Goal: Navigation & Orientation: Find specific page/section

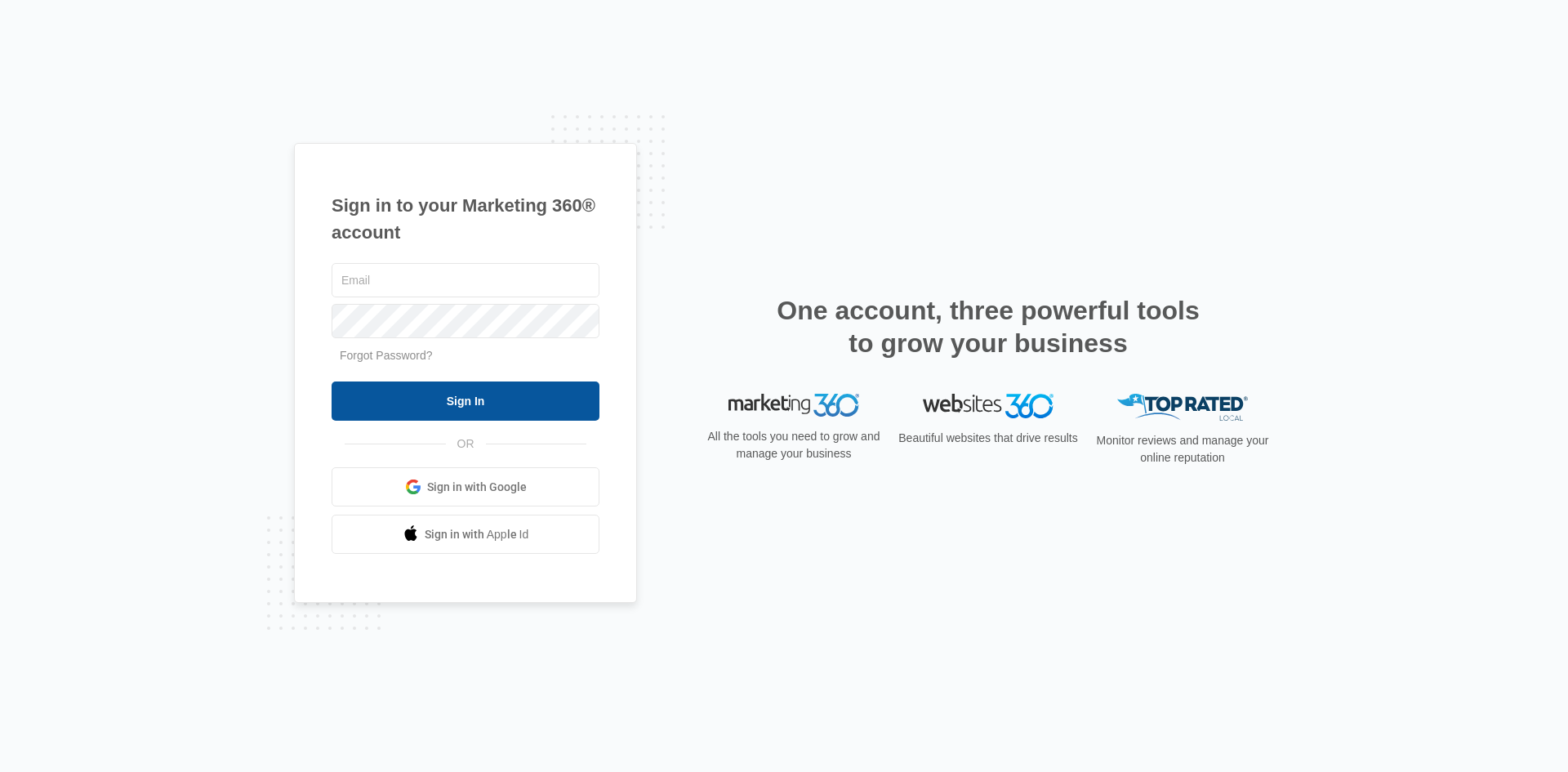
type input "[EMAIL_ADDRESS][DOMAIN_NAME]"
click at [528, 417] on input "Sign In" at bounding box center [466, 401] width 268 height 40
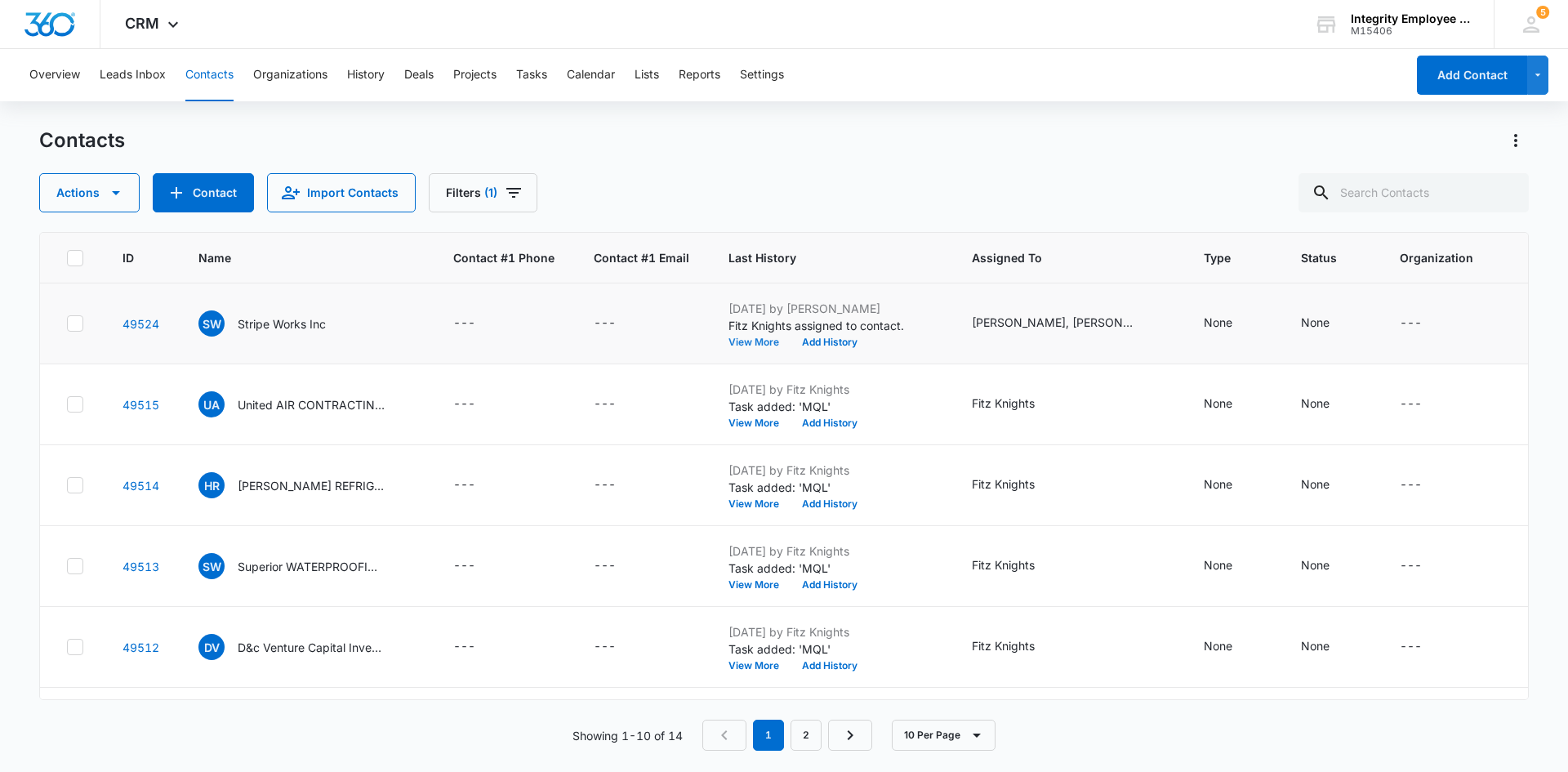
click at [751, 346] on button "View More" at bounding box center [760, 342] width 63 height 10
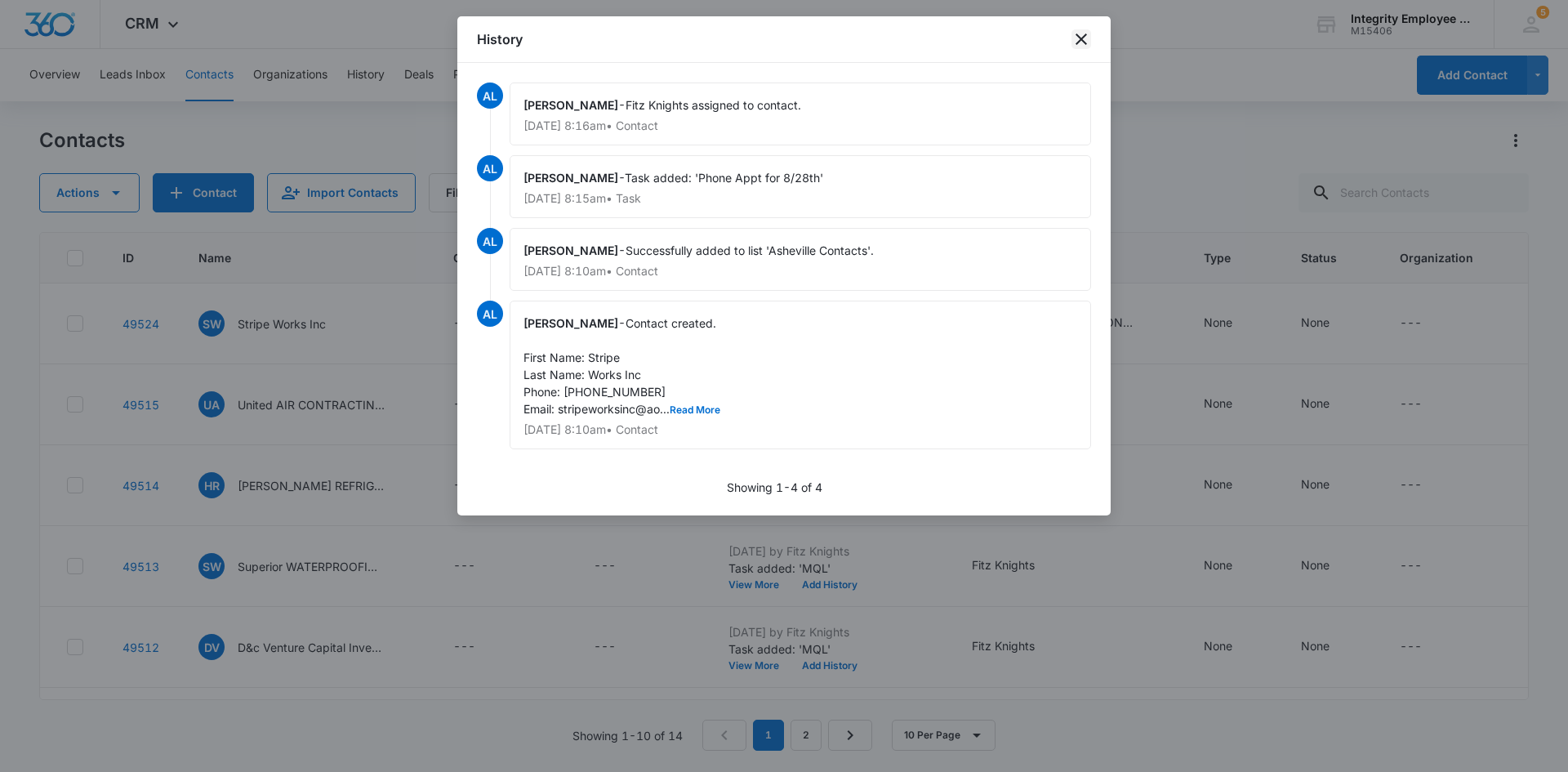
click at [1087, 39] on icon "close" at bounding box center [1081, 39] width 19 height 19
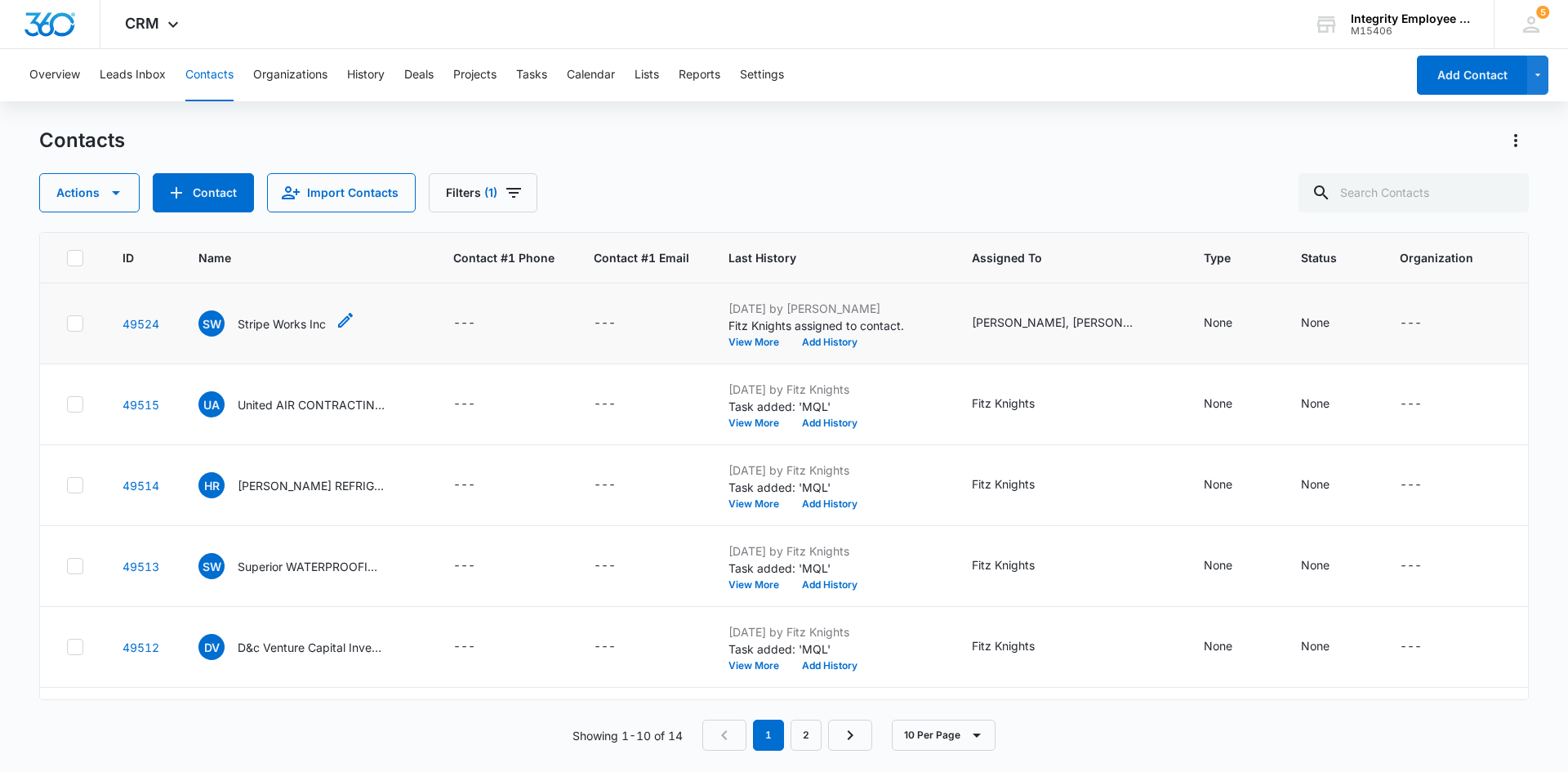
click at [287, 316] on p "Stripe Works Inc" at bounding box center [282, 323] width 88 height 17
click at [811, 730] on link "2" at bounding box center [806, 734] width 31 height 31
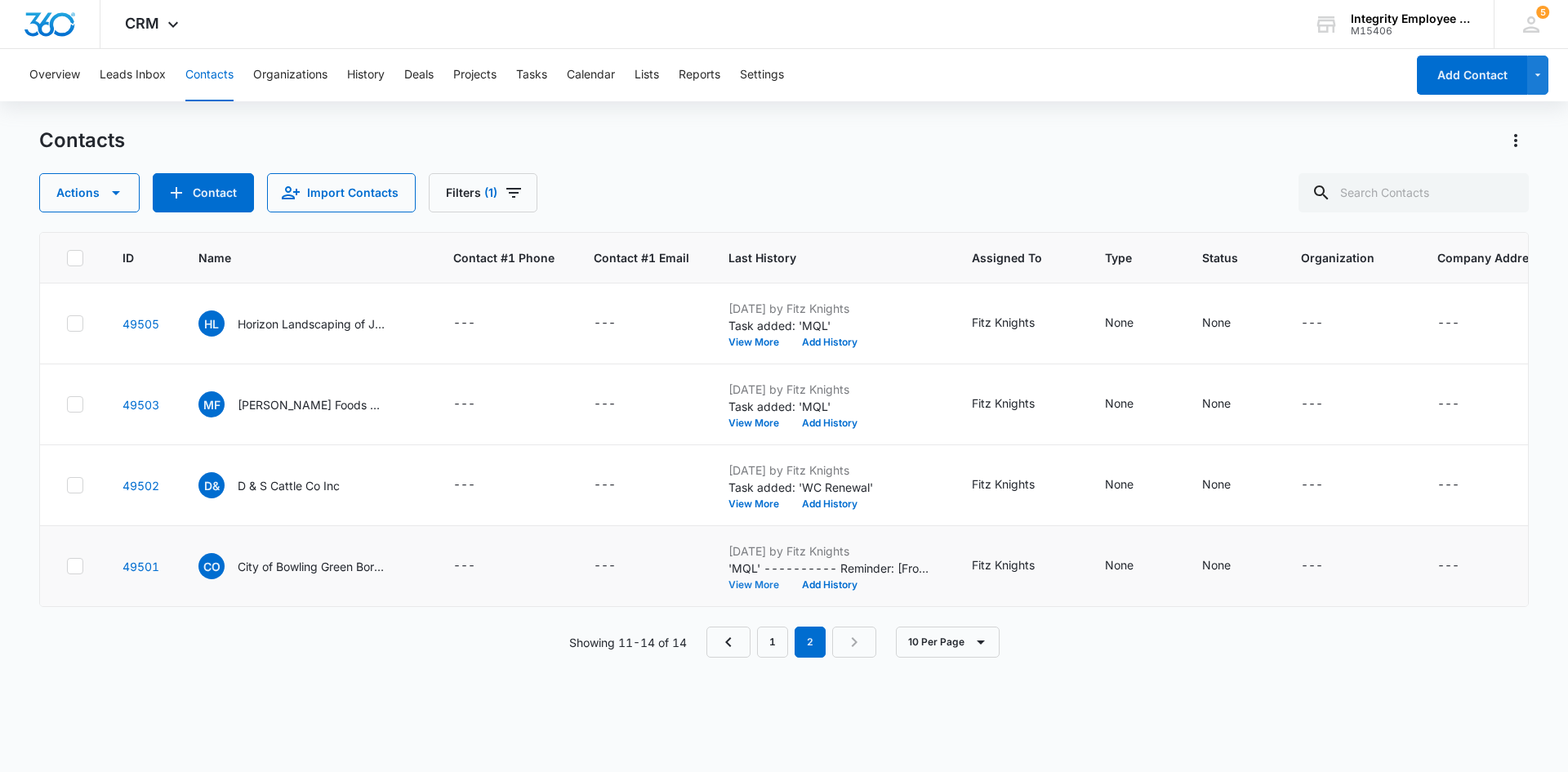
click at [761, 584] on button "View More" at bounding box center [760, 585] width 63 height 10
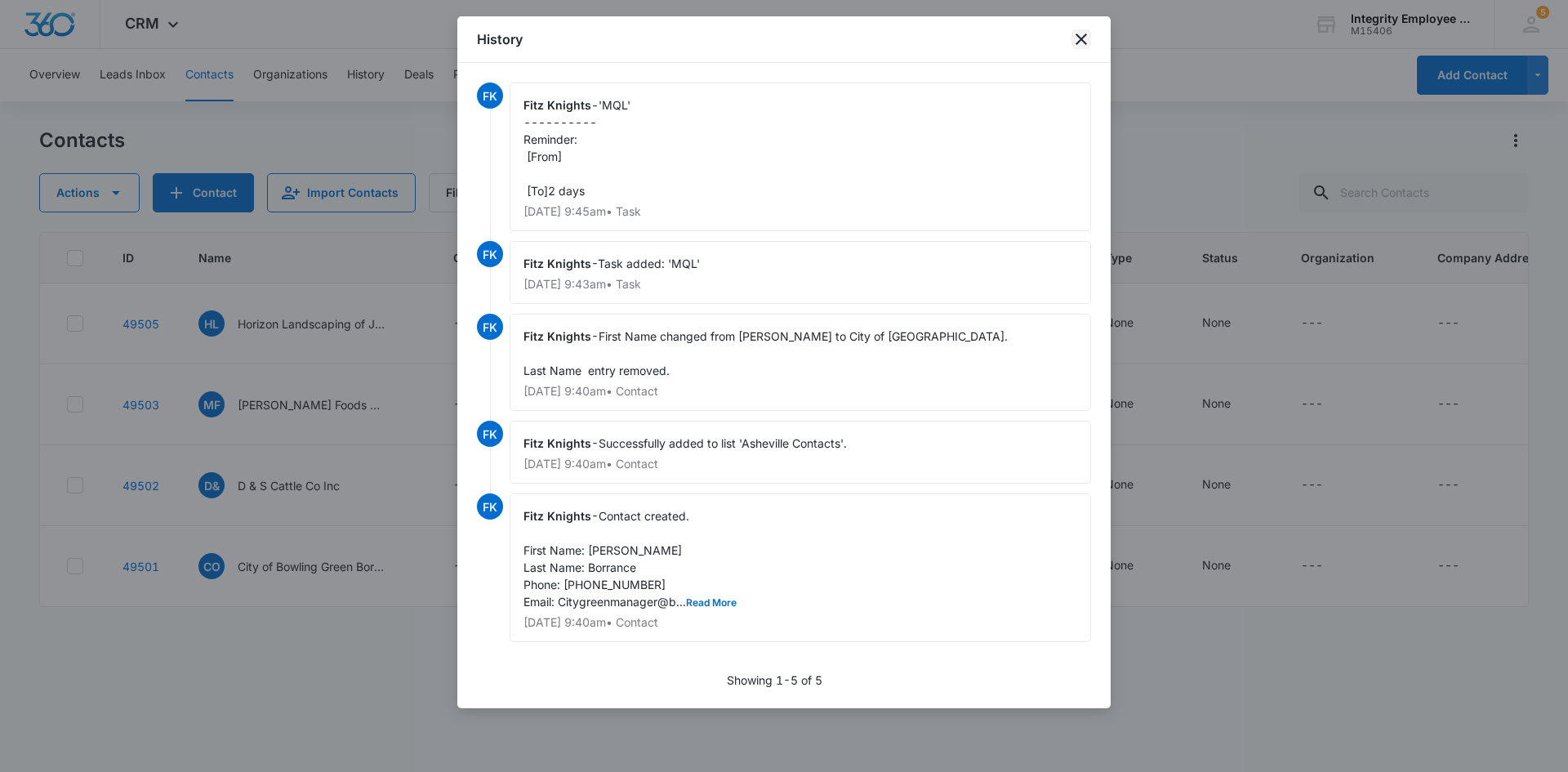
click at [1086, 37] on icon "close" at bounding box center [1081, 39] width 19 height 19
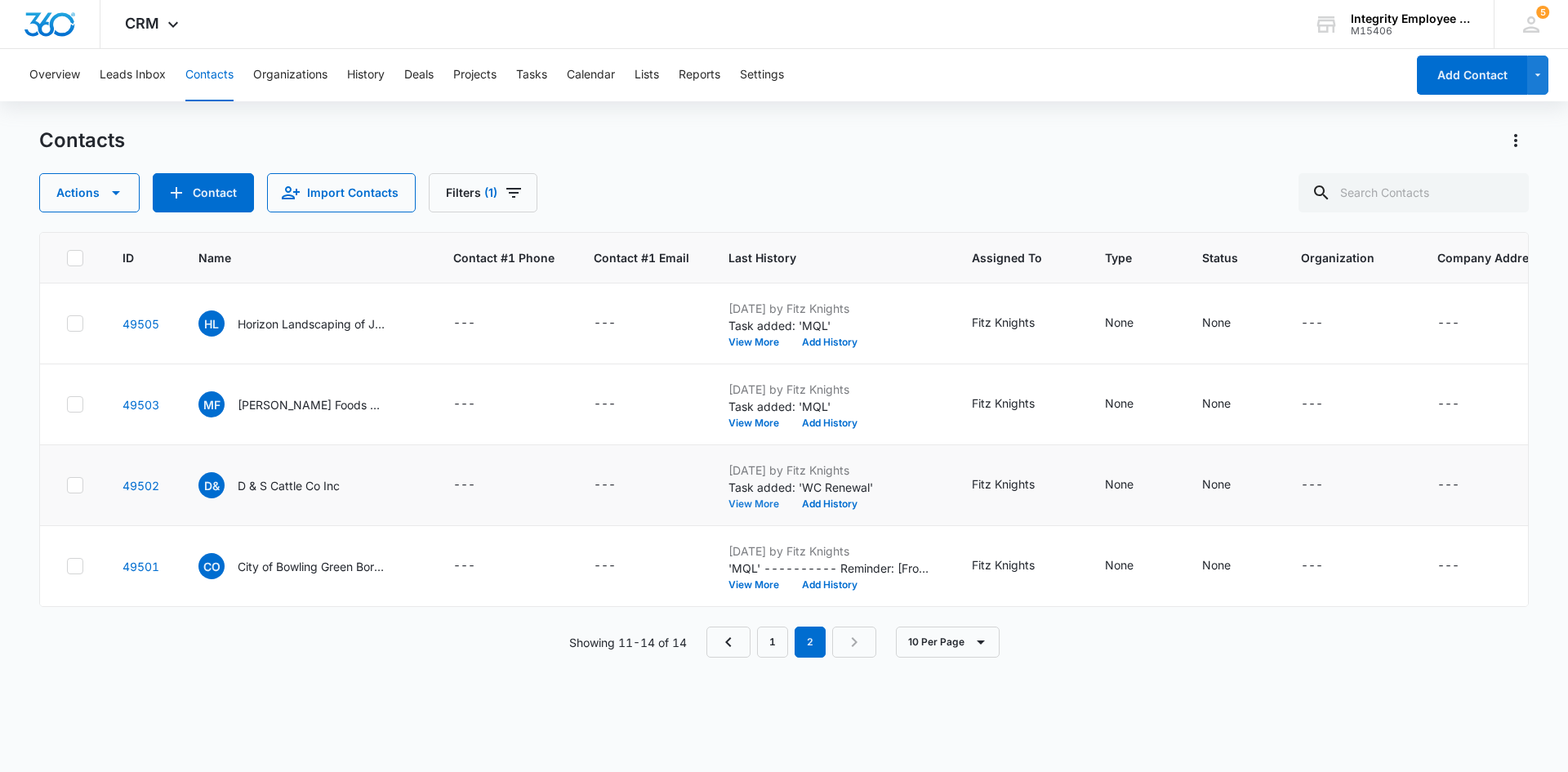
click at [762, 504] on button "View More" at bounding box center [760, 504] width 63 height 10
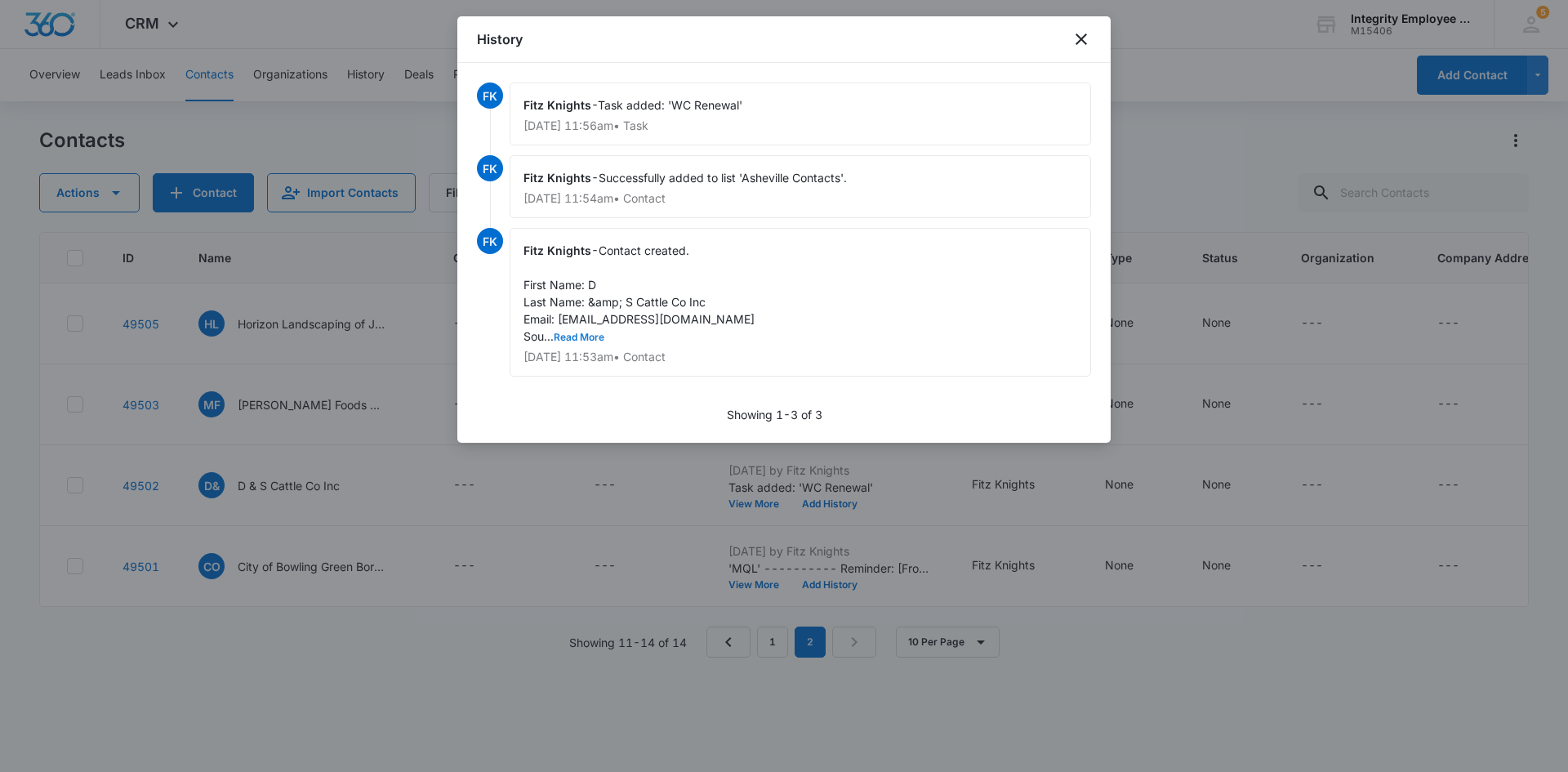
click at [596, 334] on button "Read More" at bounding box center [579, 337] width 51 height 10
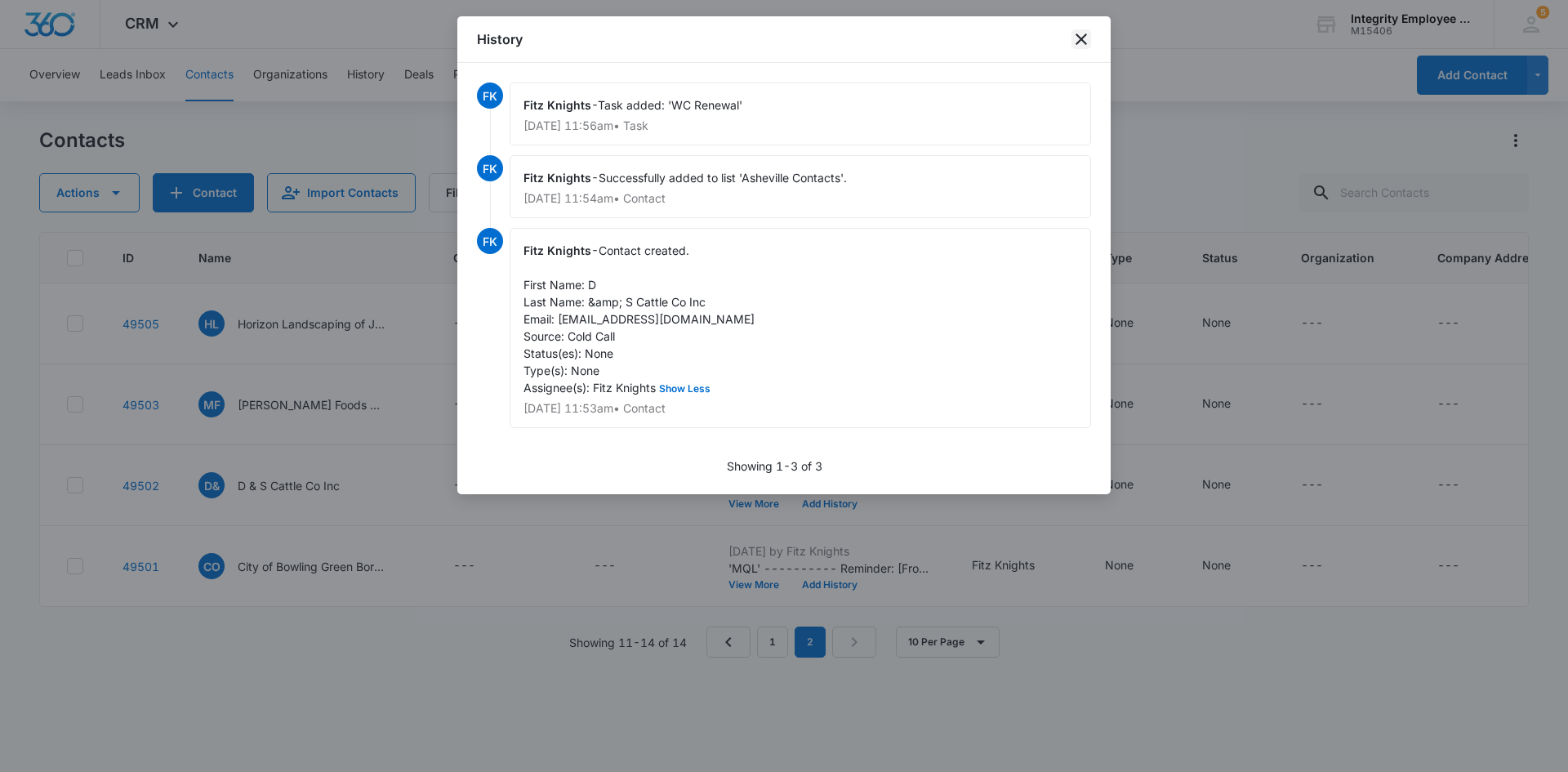
click at [1076, 40] on icon "close" at bounding box center [1081, 39] width 19 height 19
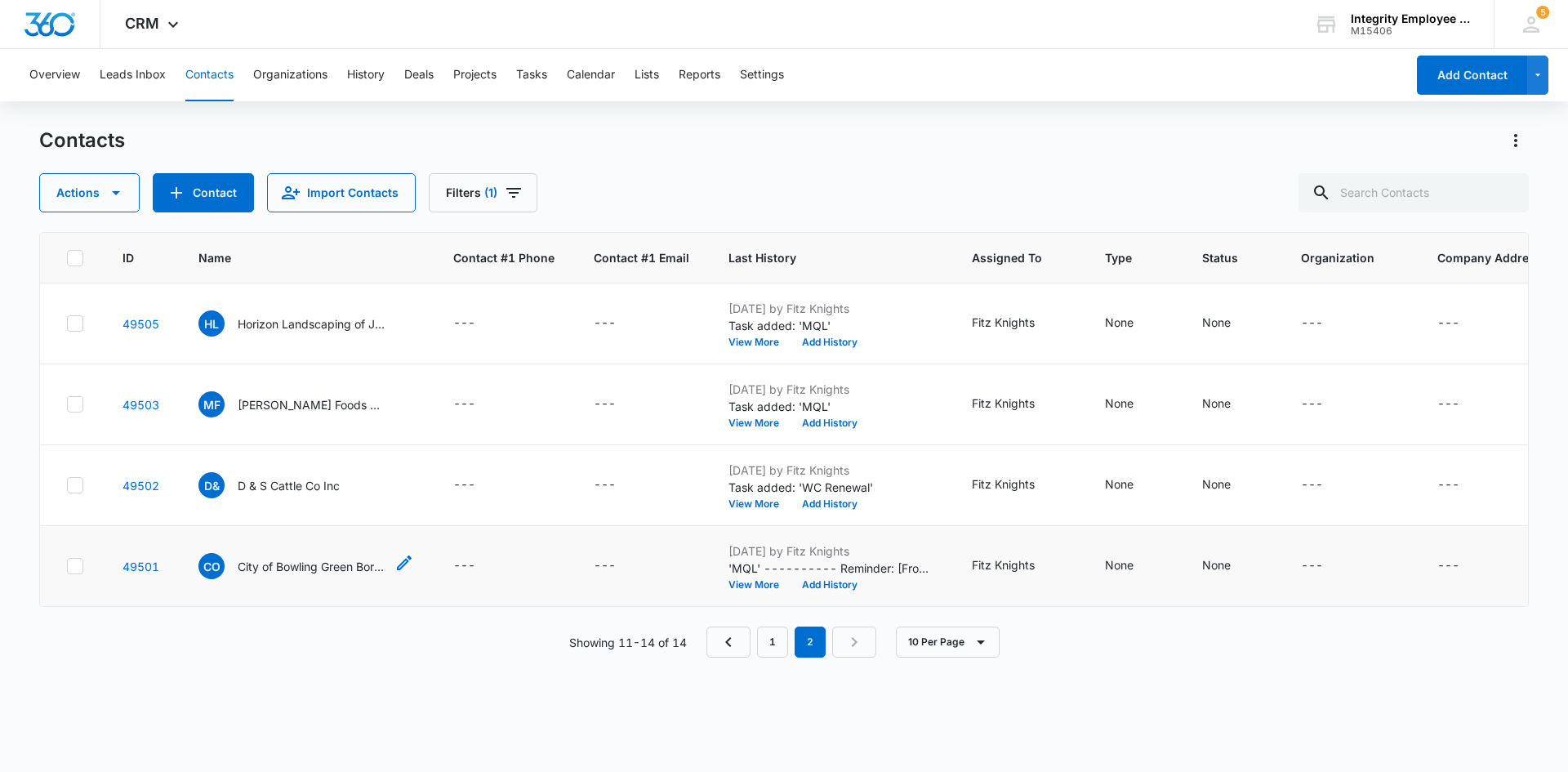
click at [288, 562] on p "City of Bowling Green Borrance" at bounding box center [311, 566] width 147 height 17
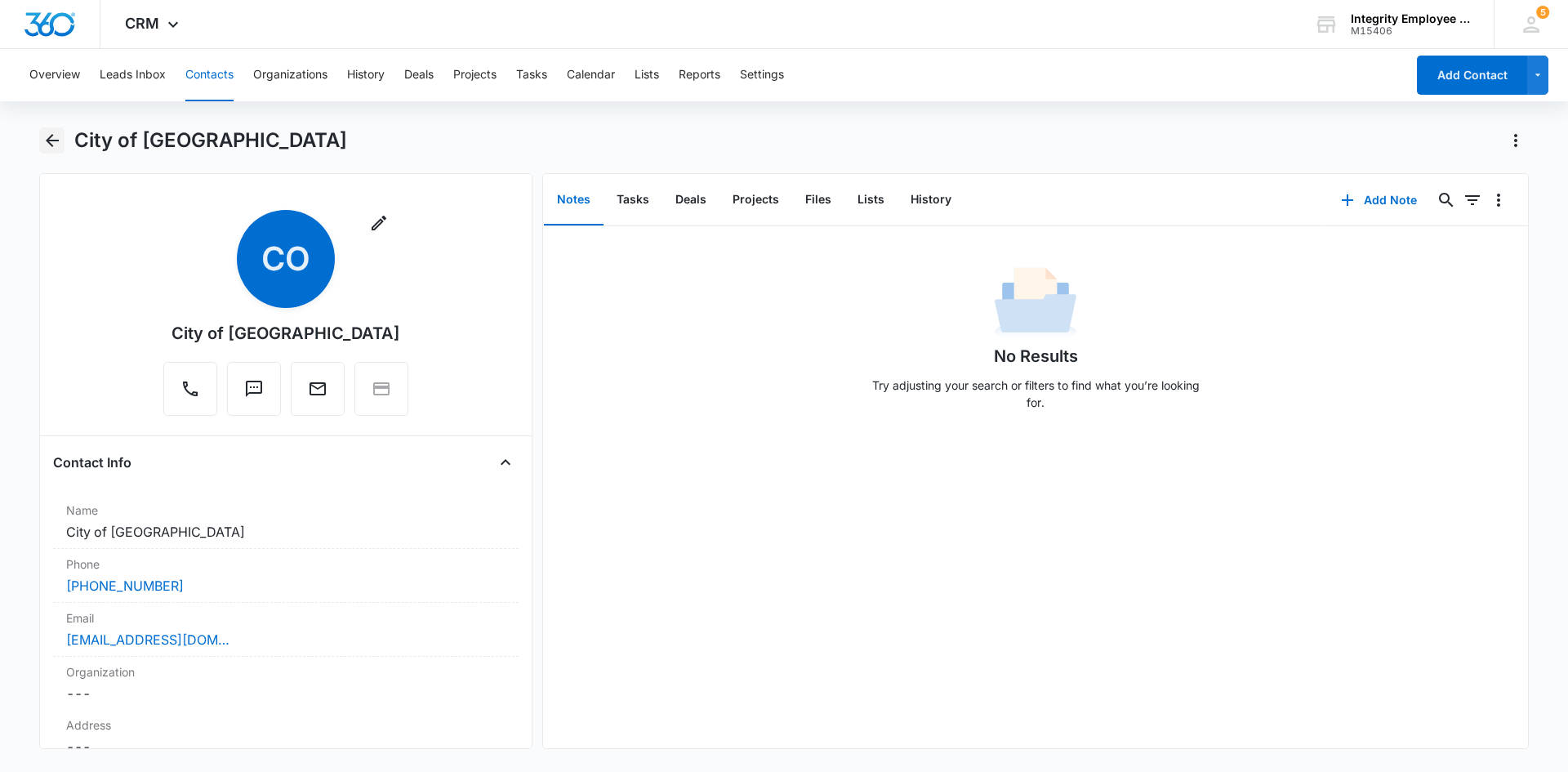
click at [58, 132] on icon "Back" at bounding box center [52, 140] width 19 height 19
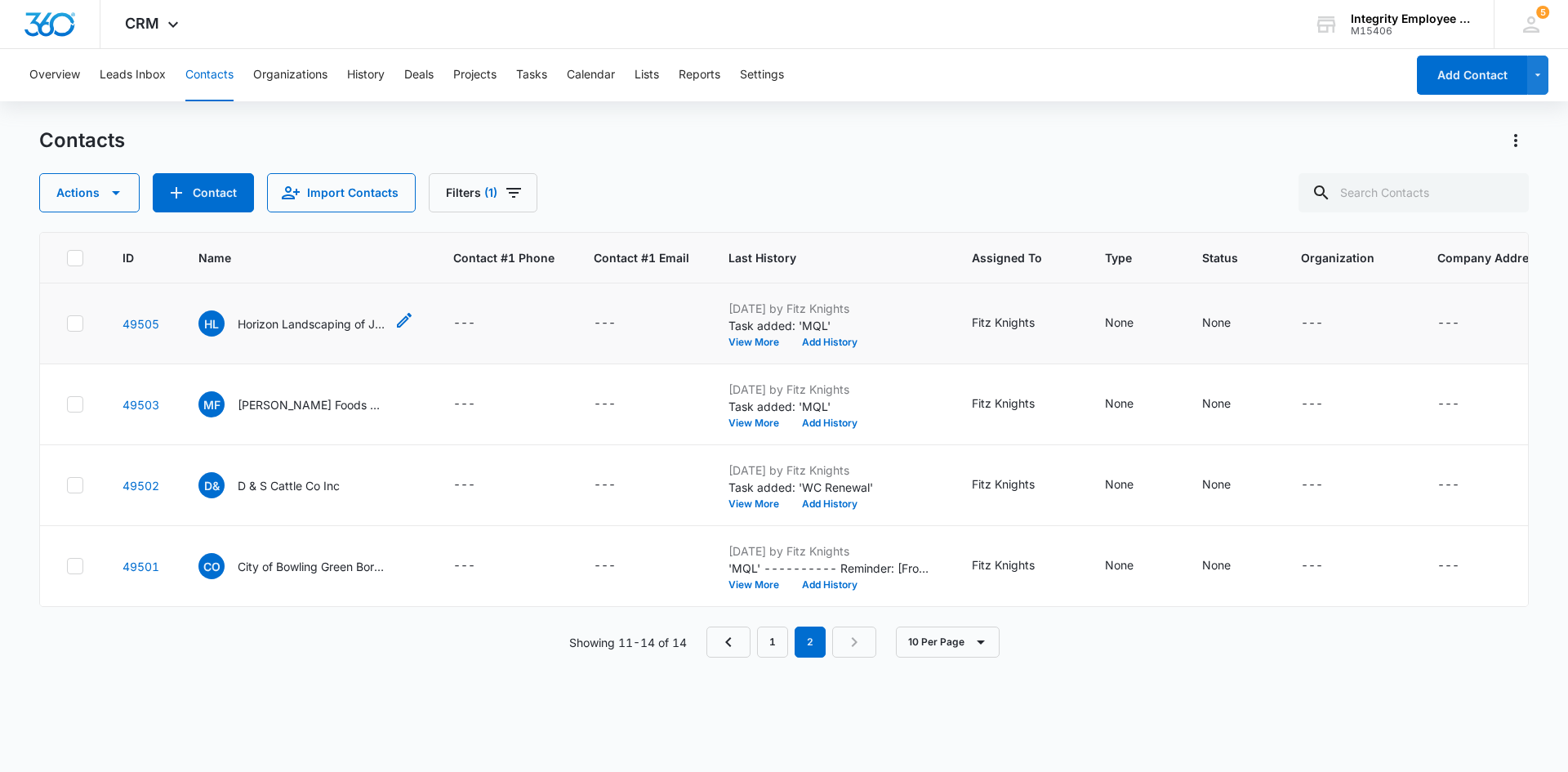
click at [350, 320] on p "Horizon Landscaping of Jacksonville Inc" at bounding box center [311, 323] width 147 height 17
click at [752, 658] on nav "1 2" at bounding box center [791, 642] width 170 height 31
drag, startPoint x: 752, startPoint y: 668, endPoint x: 767, endPoint y: 661, distance: 16.6
click at [753, 658] on nav "1 2" at bounding box center [791, 642] width 170 height 31
click at [769, 658] on link "1" at bounding box center [772, 642] width 31 height 31
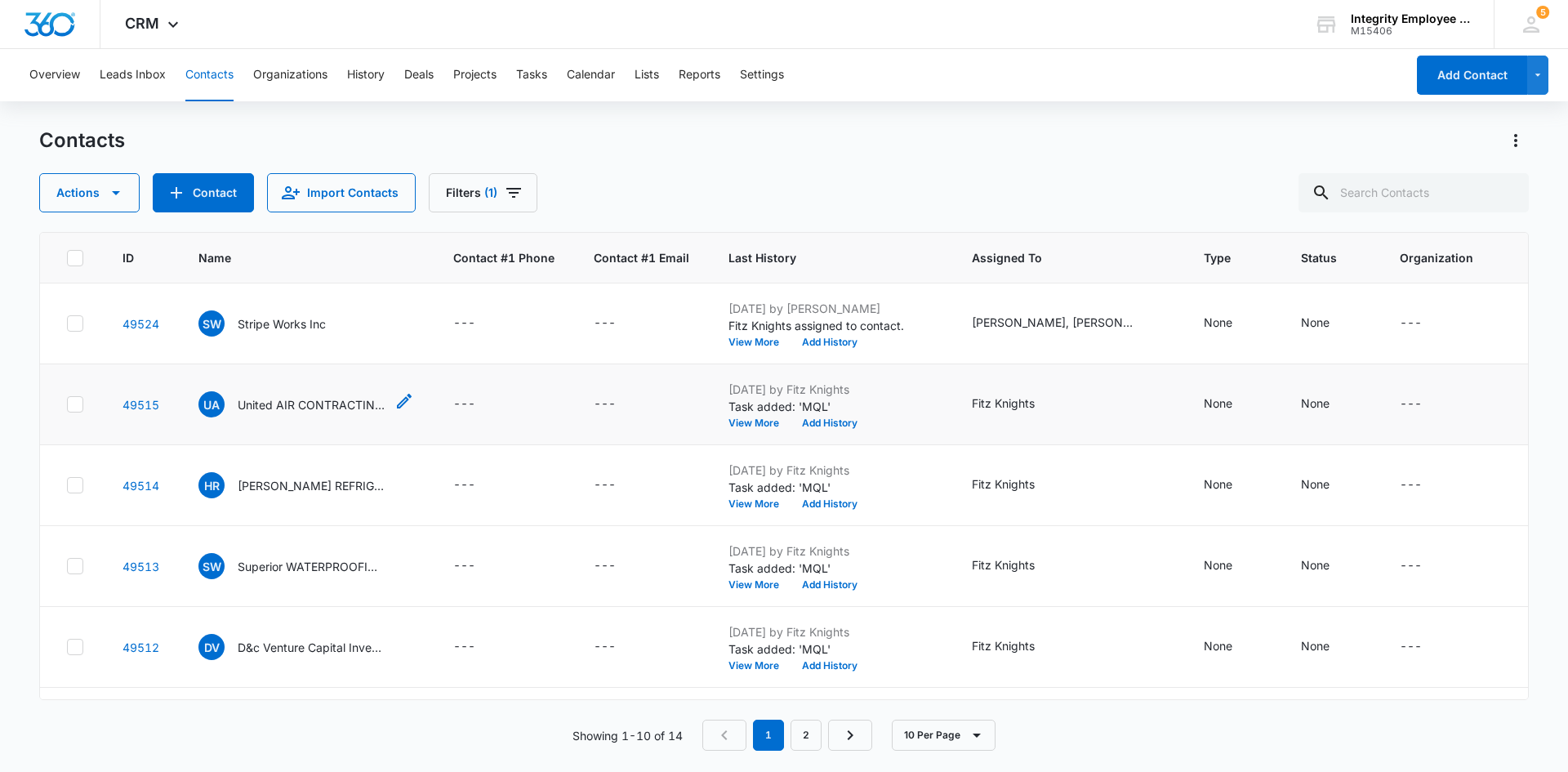
click at [368, 407] on p "United AIR CONTRACTING LLC" at bounding box center [311, 404] width 147 height 17
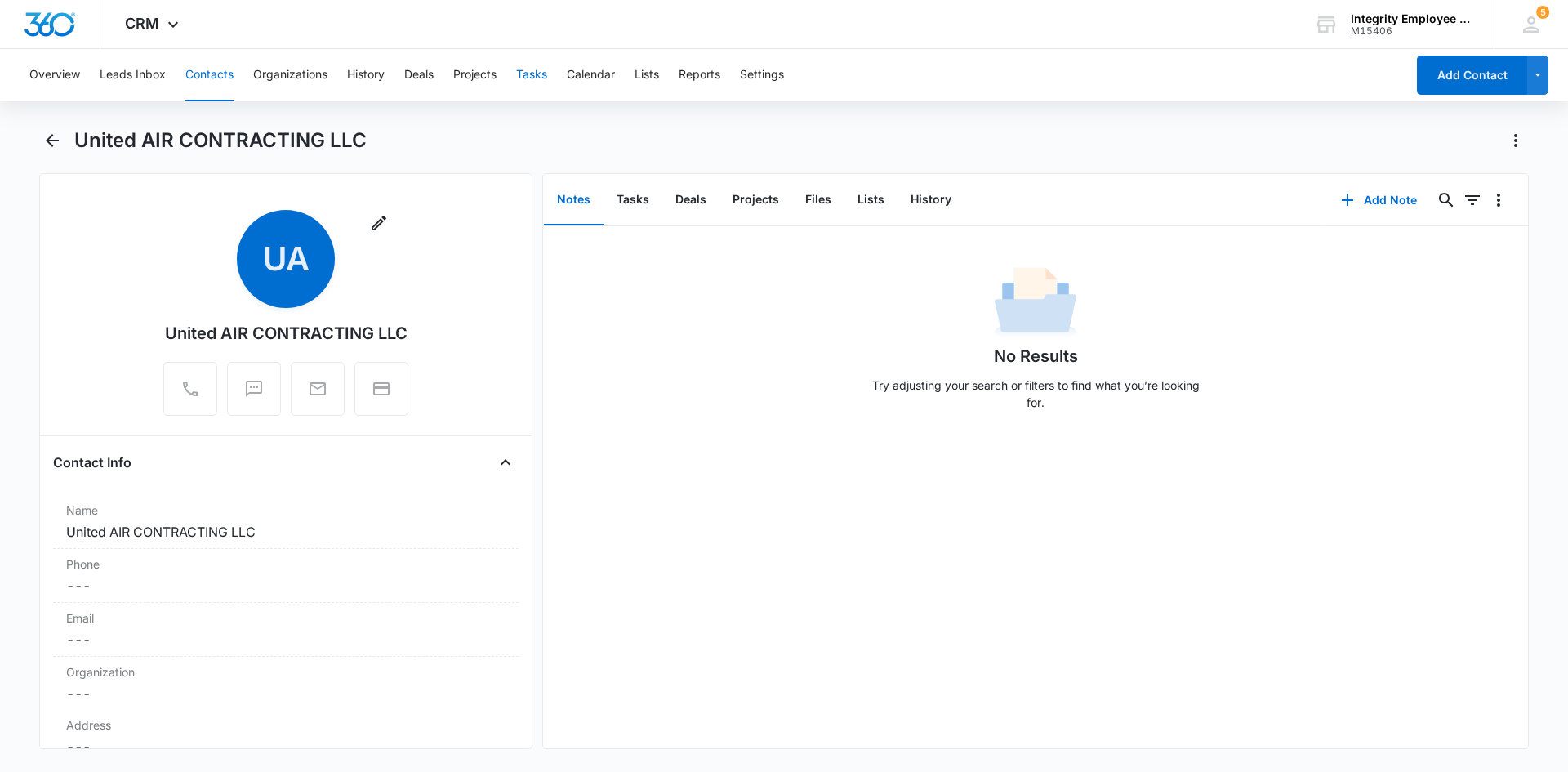
click at [540, 74] on button "Tasks" at bounding box center [531, 75] width 31 height 52
